Goal: Use online tool/utility: Utilize a website feature to perform a specific function

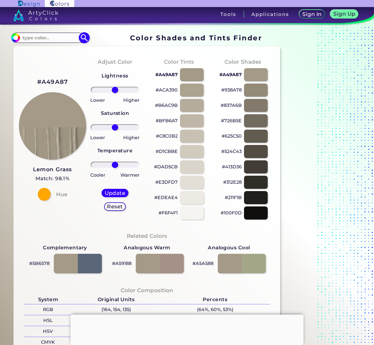
click at [45, 39] on input at bounding box center [50, 37] width 60 height 9
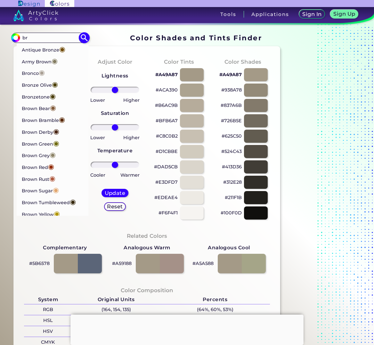
type input "b"
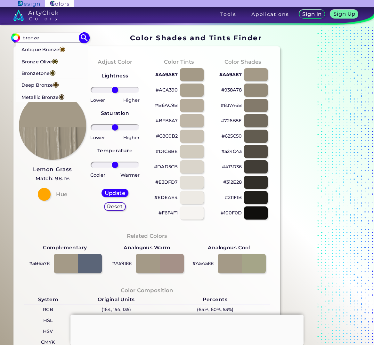
type input "bronze"
click at [43, 85] on p "Deep Bronze ◉" at bounding box center [39, 84] width 37 height 12
type input "#4a3004"
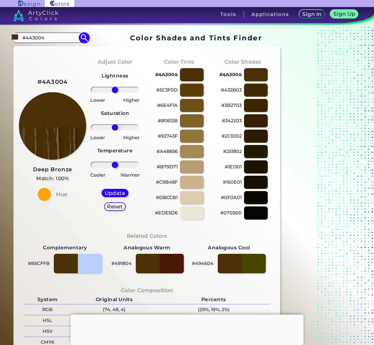
click at [56, 37] on input "#4A3004" at bounding box center [50, 37] width 60 height 9
drag, startPoint x: 56, startPoint y: 37, endPoint x: 15, endPoint y: 42, distance: 41.2
click at [15, 42] on div "#4a3004 #4A3004 Antique Bronze ◉ Bronze Olive ◉ Bronzetone ◉ Deep Bronze ◉ Meta…" at bounding box center [49, 38] width 77 height 10
type input "metallic br"
click at [30, 51] on p "Metallic Bronze ◉" at bounding box center [42, 49] width 43 height 12
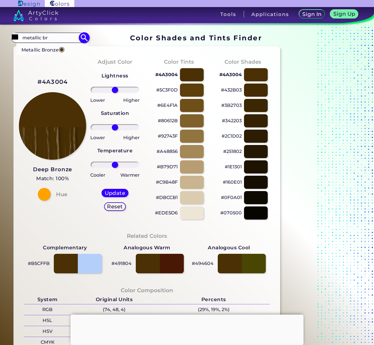
type input "#49371b"
type input "#49371B"
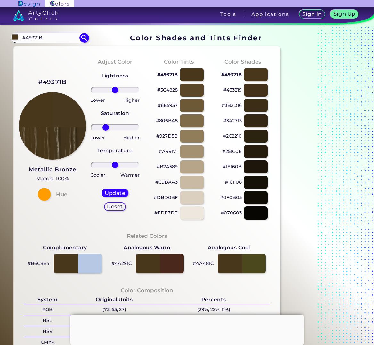
drag, startPoint x: 116, startPoint y: 127, endPoint x: 106, endPoint y: 128, distance: 9.9
type input "-44"
click at [106, 128] on input "range" at bounding box center [115, 127] width 48 height 6
click at [112, 189] on div "Update" at bounding box center [114, 193] width 25 height 8
type input "#47381f"
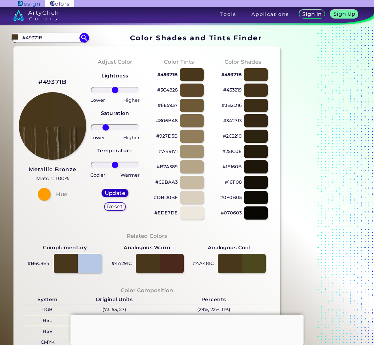
type input "0"
drag, startPoint x: 70, startPoint y: 84, endPoint x: 36, endPoint y: 80, distance: 34.1
click at [36, 80] on div "#47381F Metallic Bronze Match: 99.3% Hue" at bounding box center [51, 139] width 64 height 174
click at [62, 67] on div "#47381F Metallic Bronze Match: 99.3% Hue" at bounding box center [51, 139] width 64 height 174
